Goal: Task Accomplishment & Management: Use online tool/utility

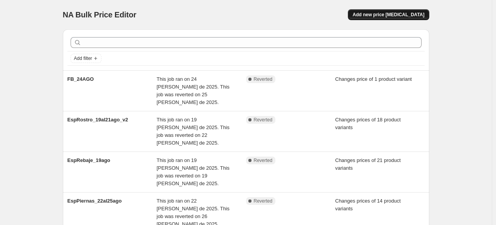
click at [409, 16] on span "Add new price [MEDICAL_DATA]" at bounding box center [389, 15] width 72 height 6
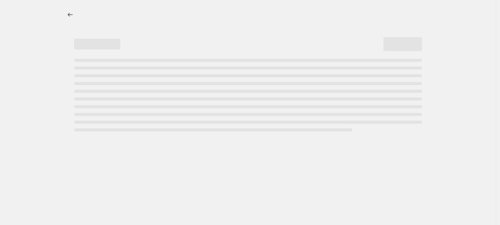
select select "percentage"
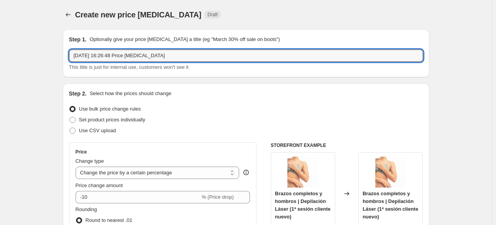
drag, startPoint x: 192, startPoint y: 59, endPoint x: -13, endPoint y: 37, distance: 206.5
click at [0, 37] on html "Home Settings Plans Skip to content Create new price [MEDICAL_DATA]. This page …" at bounding box center [248, 112] width 496 height 225
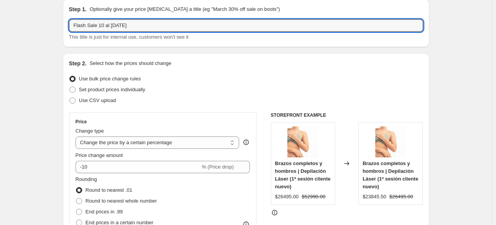
scroll to position [39, 0]
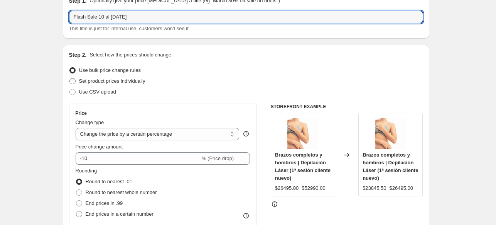
type input "Flash Sale 10 al [DATE]"
click at [137, 81] on span "Set product prices individually" at bounding box center [112, 81] width 66 height 6
click at [70, 78] on input "Set product prices individually" at bounding box center [69, 78] width 0 height 0
radio input "true"
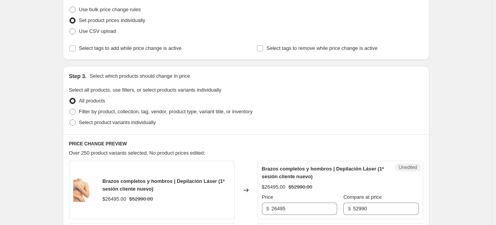
scroll to position [116, 0]
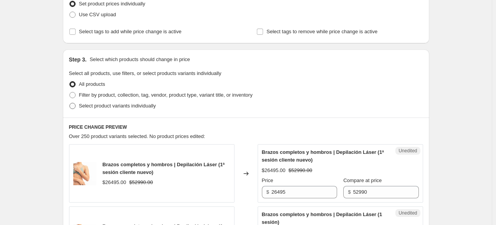
click at [100, 105] on span "Select product variants individually" at bounding box center [117, 106] width 77 height 6
click at [70, 103] on input "Select product variants individually" at bounding box center [69, 103] width 0 height 0
radio input "true"
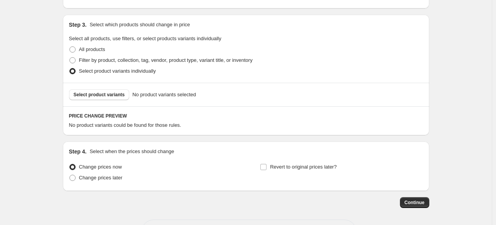
scroll to position [180, 0]
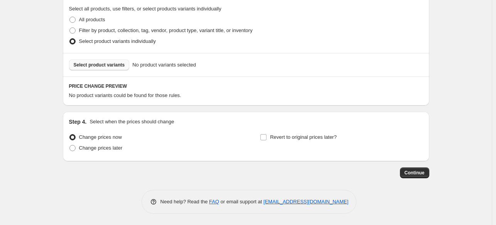
click at [121, 68] on span "Select product variants" at bounding box center [99, 65] width 51 height 6
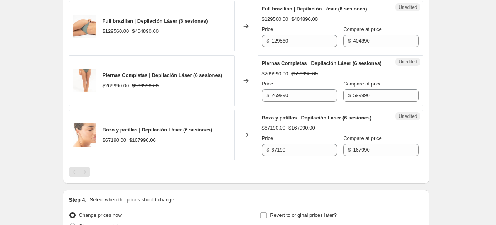
scroll to position [296, 0]
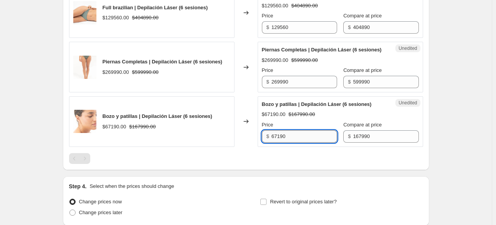
click at [292, 142] on input "67190" at bounding box center [305, 136] width 66 height 12
type input "55990"
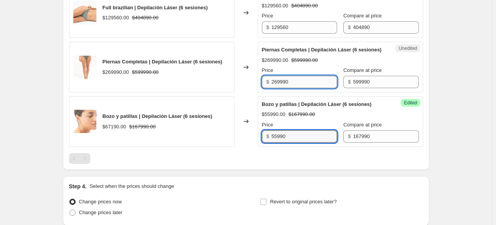
click at [316, 87] on input "269990" at bounding box center [305, 82] width 66 height 12
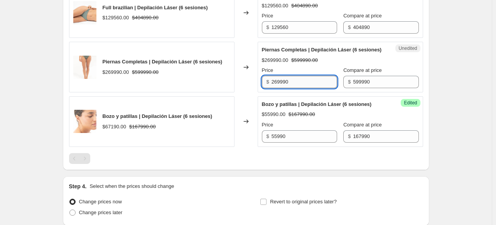
click at [316, 87] on input "269990" at bounding box center [305, 82] width 66 height 12
type input "249990"
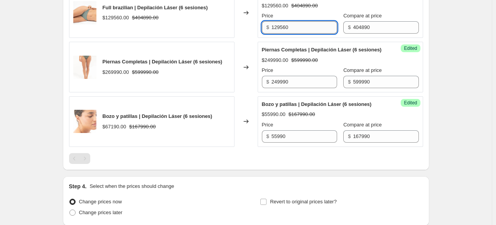
click at [306, 30] on input "129560" at bounding box center [305, 27] width 66 height 12
click at [296, 29] on input "129560" at bounding box center [305, 27] width 66 height 12
type input "119990"
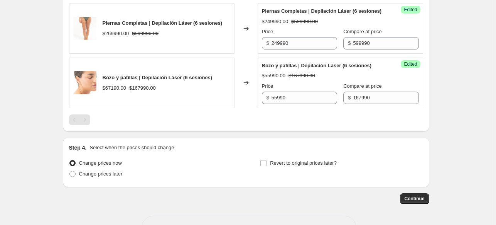
scroll to position [368, 0]
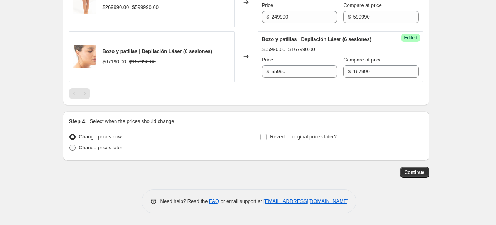
click at [93, 151] on label "Change prices later" at bounding box center [96, 147] width 54 height 11
click at [70, 145] on input "Change prices later" at bounding box center [69, 144] width 0 height 0
radio input "true"
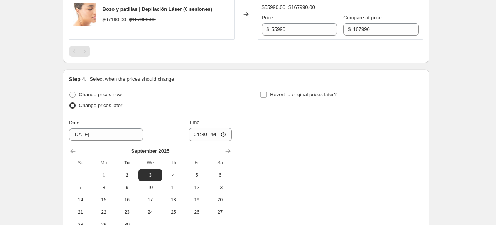
scroll to position [445, 0]
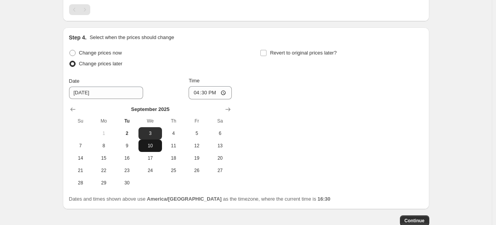
click at [153, 149] on span "10" at bounding box center [150, 145] width 17 height 6
type input "9/10/2025"
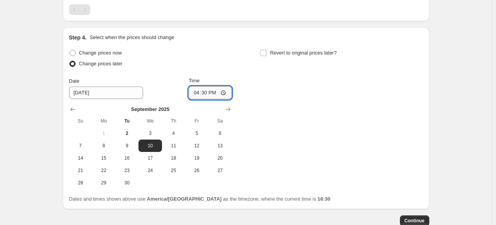
click at [224, 98] on input "16:30" at bounding box center [210, 92] width 43 height 13
type input "21:00"
click at [258, 152] on div "Change prices now Change prices later Date 9/10/2025 Time 21:00 September 2025 …" at bounding box center [246, 117] width 354 height 141
click at [275, 56] on span "Revert to original prices later?" at bounding box center [303, 53] width 67 height 6
click at [267, 56] on input "Revert to original prices later?" at bounding box center [264, 53] width 6 height 6
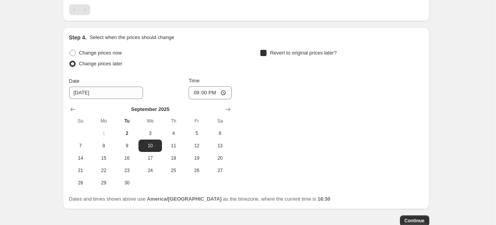
checkbox input "true"
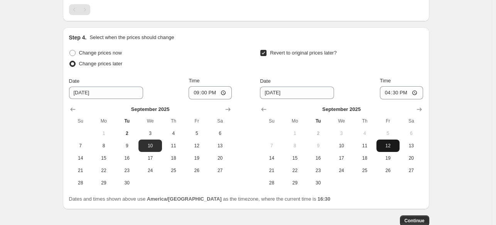
click at [393, 149] on span "12" at bounding box center [388, 145] width 17 height 6
click at [418, 99] on input "16:30" at bounding box center [401, 92] width 43 height 13
click at [364, 149] on span "11" at bounding box center [364, 145] width 17 height 6
type input "9/11/2025"
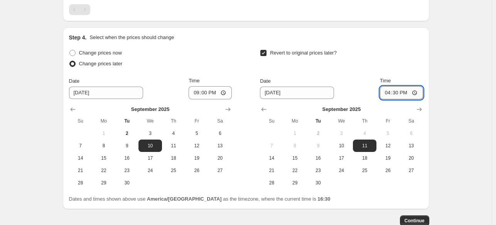
click at [417, 99] on input "16:30" at bounding box center [401, 92] width 43 height 13
type input "09:00"
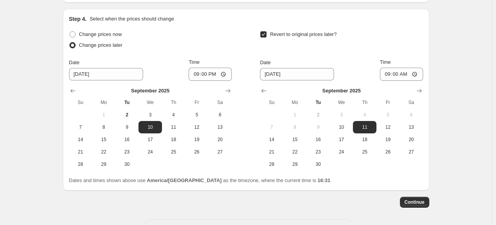
scroll to position [500, 0]
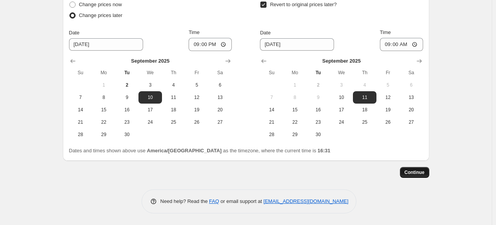
click at [418, 173] on span "Continue" at bounding box center [415, 172] width 20 height 6
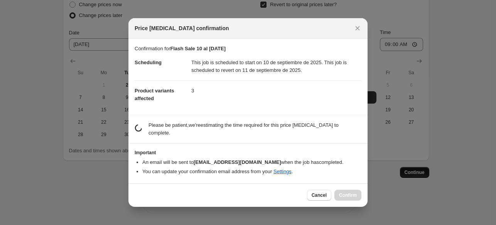
scroll to position [0, 0]
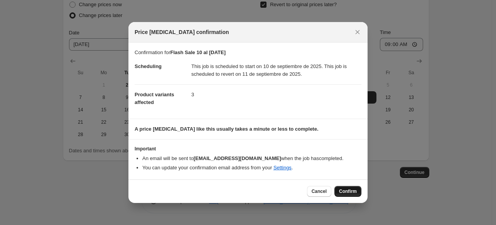
click at [354, 190] on span "Confirm" at bounding box center [348, 191] width 18 height 6
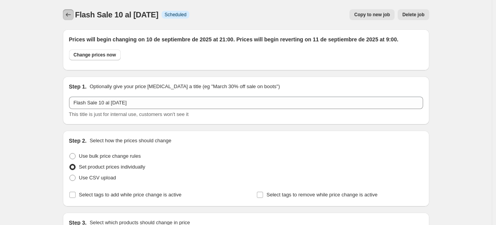
click at [69, 15] on icon "Price change jobs" at bounding box center [68, 15] width 8 height 8
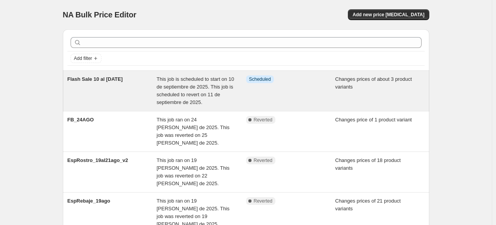
click at [207, 78] on span "This job is scheduled to start on 10 de septiembre de 2025. This job is schedul…" at bounding box center [196, 90] width 78 height 29
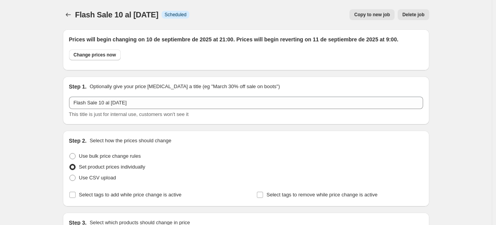
click at [383, 15] on span "Copy to new job" at bounding box center [372, 15] width 36 height 6
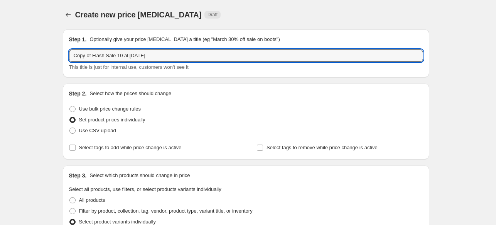
drag, startPoint x: 94, startPoint y: 56, endPoint x: 3, endPoint y: 49, distance: 91.8
type input "Flash Sale 11 al 12 sept"
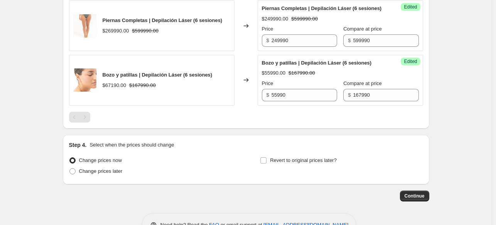
scroll to position [368, 0]
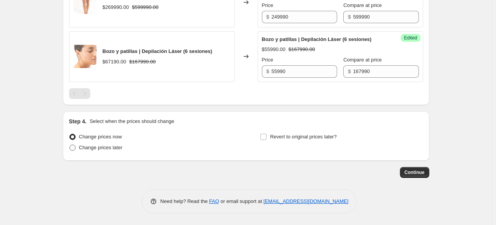
click at [102, 147] on span "Change prices later" at bounding box center [101, 147] width 44 height 6
click at [70, 145] on input "Change prices later" at bounding box center [69, 144] width 0 height 0
radio input "true"
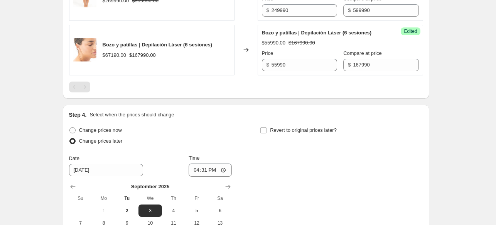
scroll to position [500, 0]
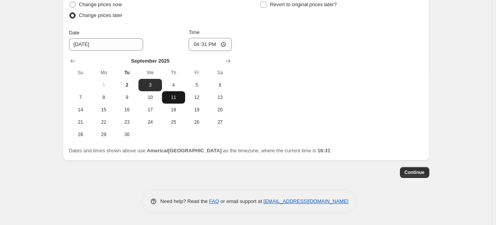
click at [171, 100] on span "11" at bounding box center [173, 97] width 17 height 6
type input "9/11/2025"
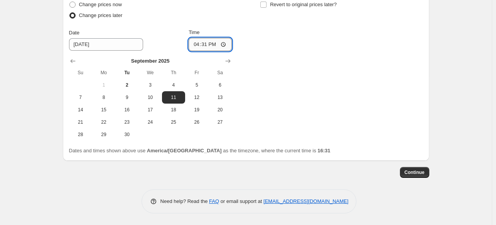
click at [226, 44] on input "16:31" at bounding box center [210, 44] width 43 height 13
type input "21:00"
click at [276, 76] on div "Change prices now Change prices later Date 9/11/2025 Time 21:00 September 2025 …" at bounding box center [246, 69] width 354 height 141
click at [276, 6] on span "Revert to original prices later?" at bounding box center [303, 5] width 67 height 6
click at [267, 6] on input "Revert to original prices later?" at bounding box center [264, 5] width 6 height 6
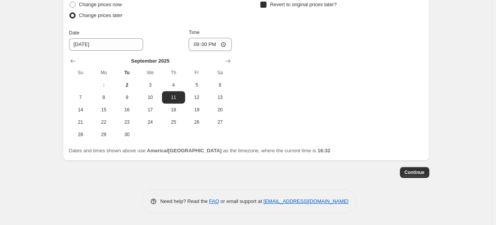
checkbox input "true"
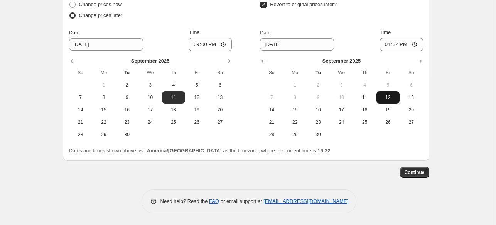
click at [384, 98] on span "12" at bounding box center [388, 97] width 17 height 6
type input "9/12/2025"
click at [417, 44] on input "16:32" at bounding box center [401, 44] width 43 height 13
type input "09:00"
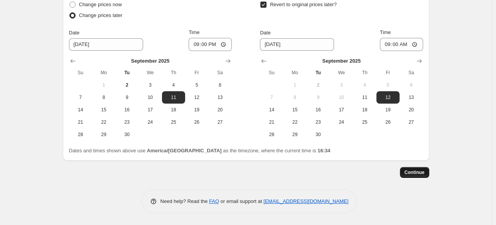
click at [420, 175] on span "Continue" at bounding box center [415, 172] width 20 height 6
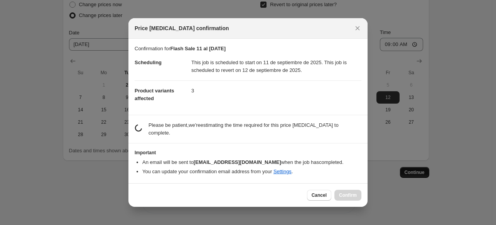
scroll to position [0, 0]
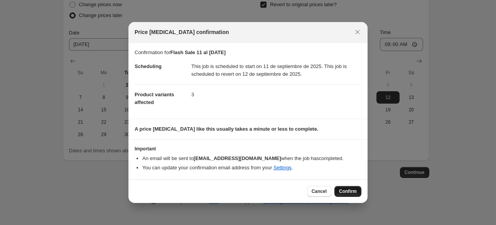
click at [346, 191] on span "Confirm" at bounding box center [348, 191] width 18 height 6
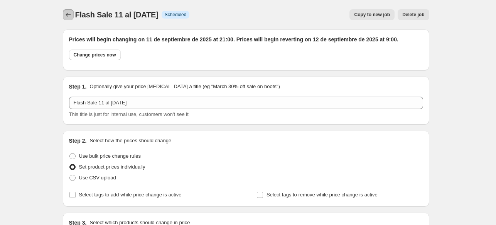
click at [72, 14] on icon "Price change jobs" at bounding box center [68, 15] width 8 height 8
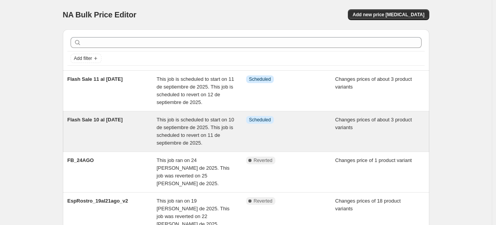
click at [190, 131] on span "This job is scheduled to start on 10 de septiembre de 2025. This job is schedul…" at bounding box center [196, 131] width 78 height 29
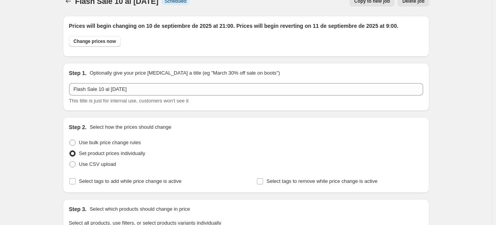
scroll to position [12, 0]
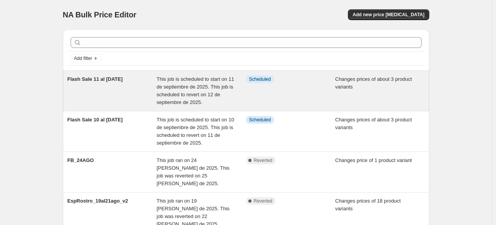
click at [151, 90] on div "Flash Sale 11 al 12 sept" at bounding box center [113, 90] width 90 height 31
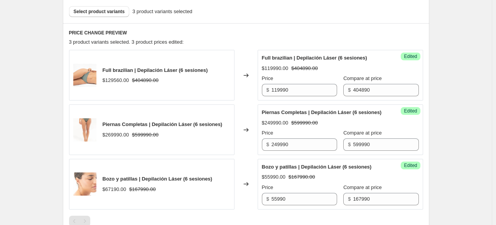
scroll to position [281, 0]
